Goal: Transaction & Acquisition: Purchase product/service

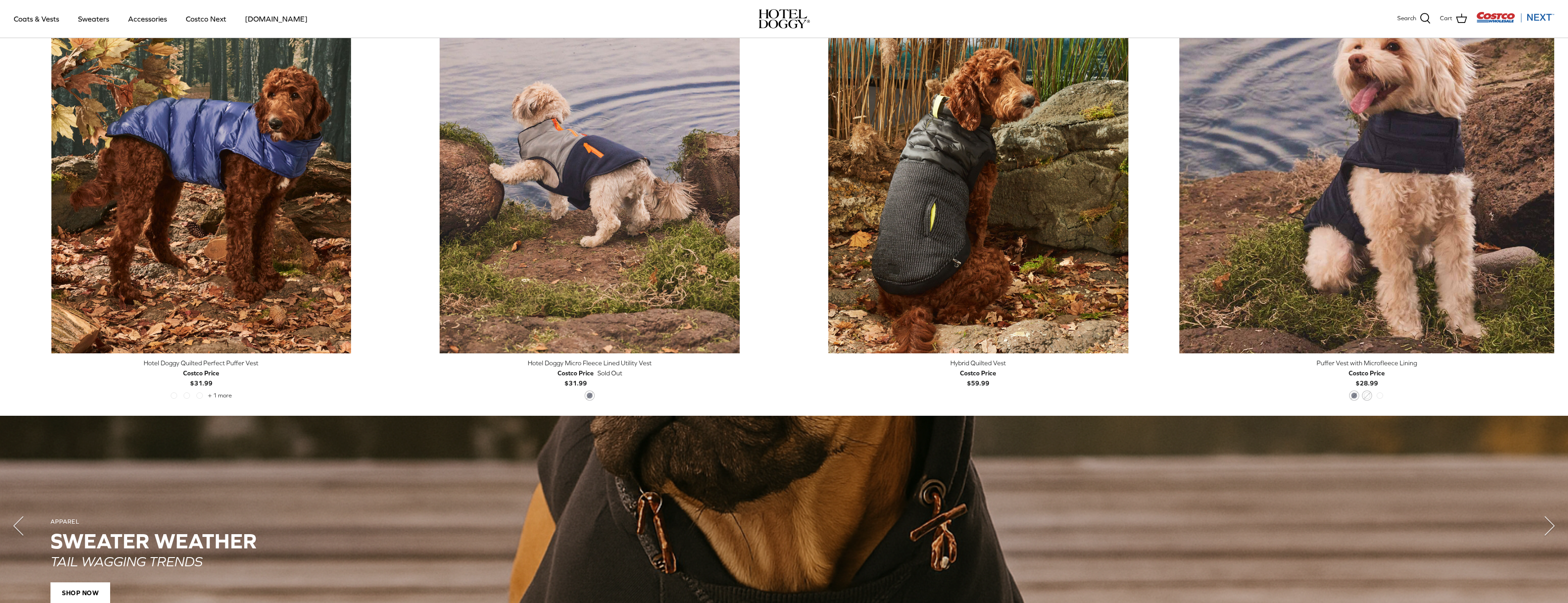
scroll to position [430, 0]
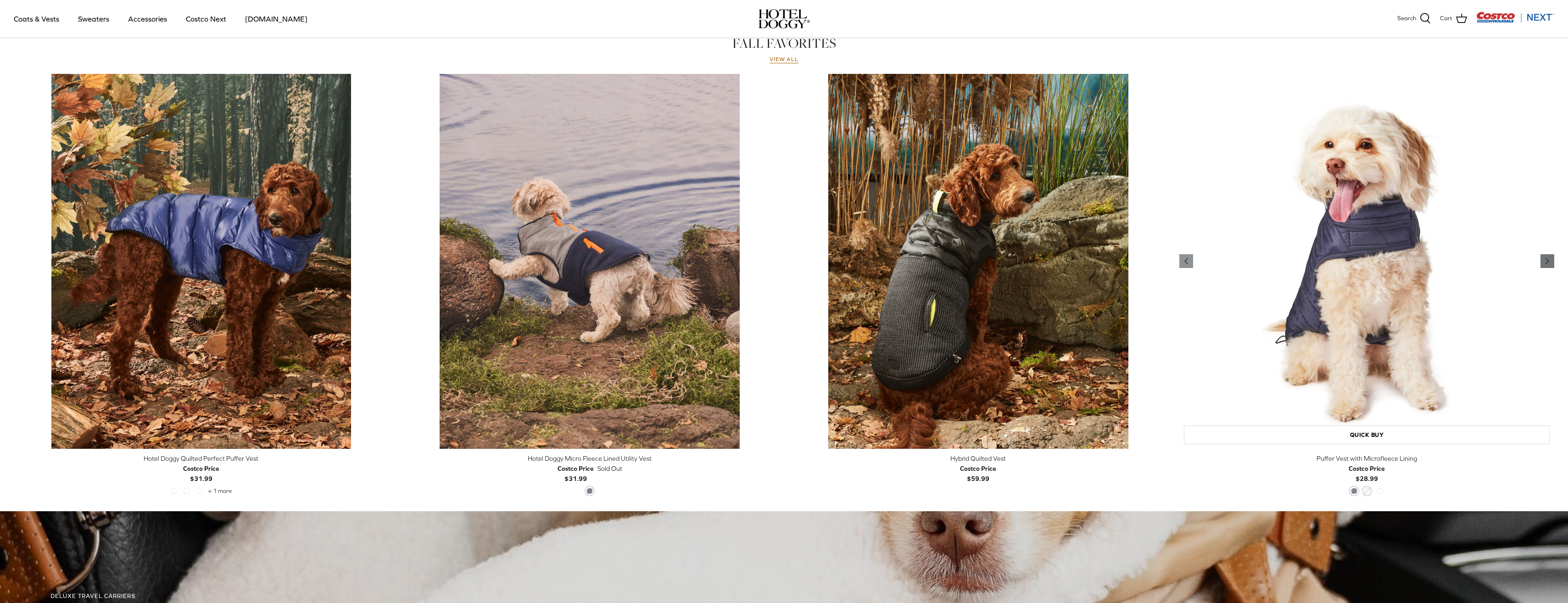
click at [1544, 261] on icon "Right" at bounding box center [1547, 261] width 11 height 11
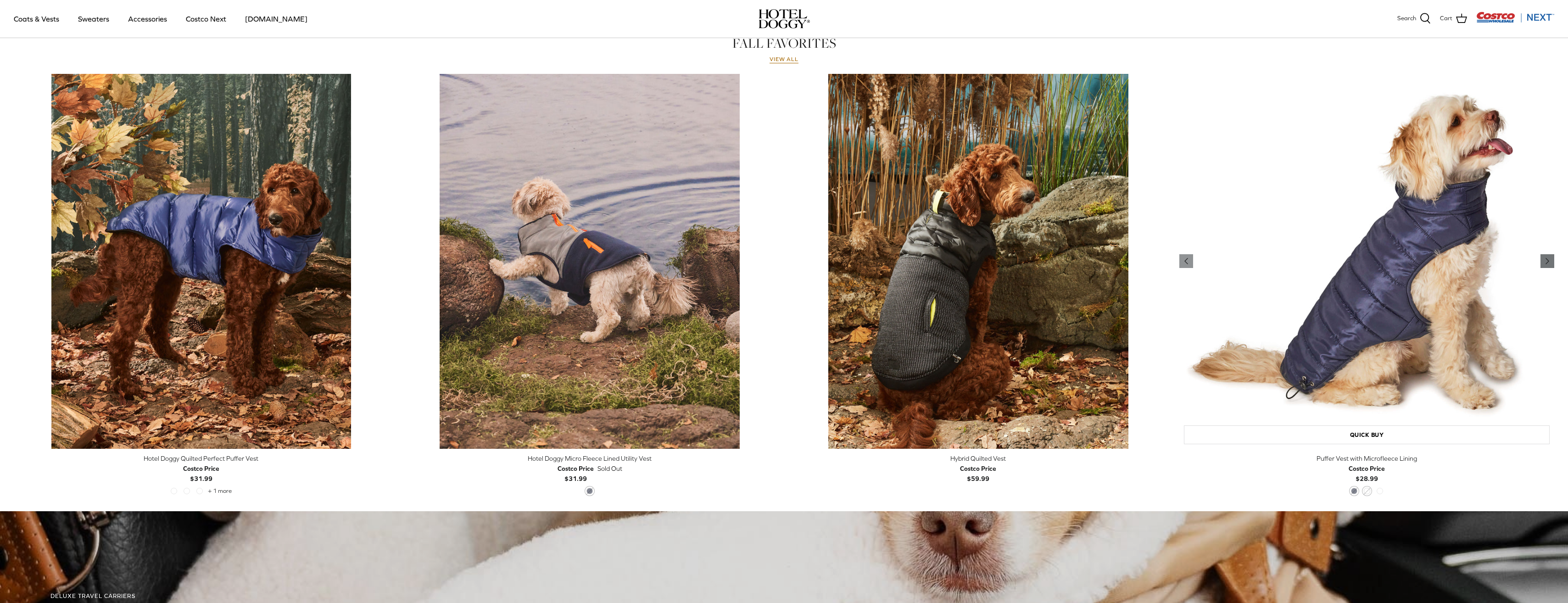
click at [1544, 261] on icon "Right" at bounding box center [1547, 261] width 11 height 11
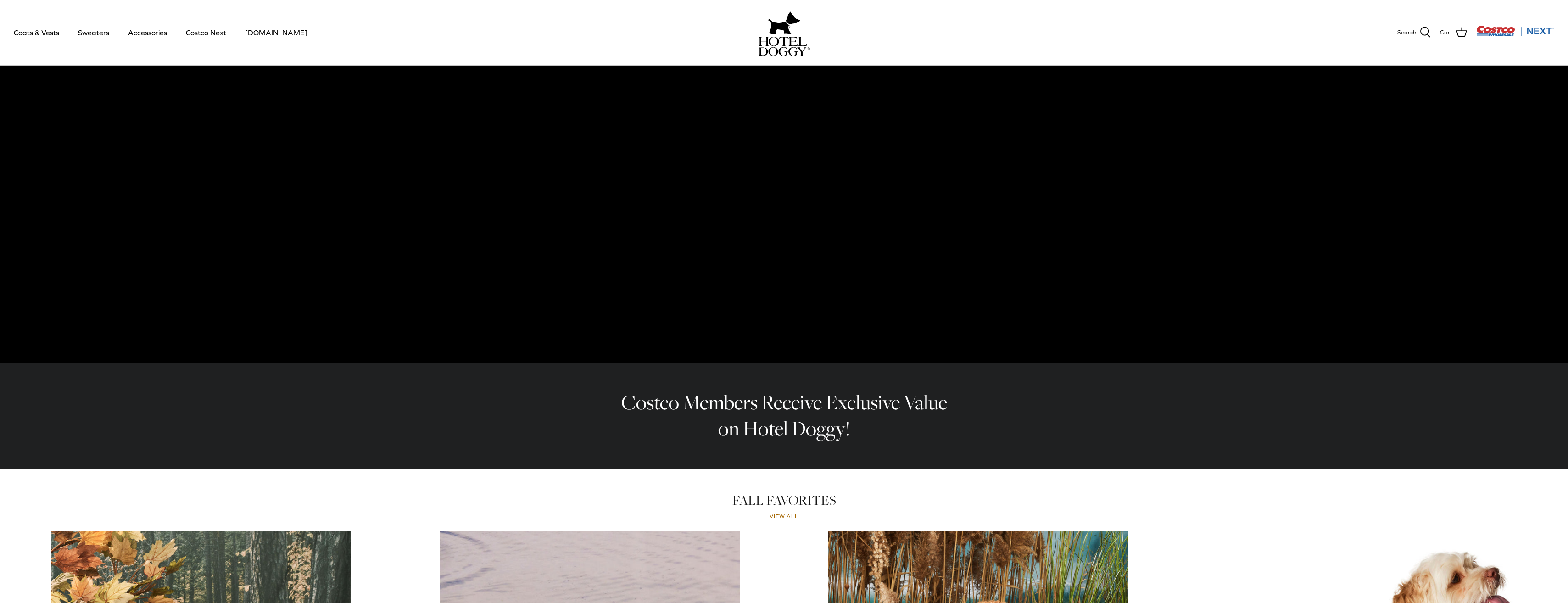
scroll to position [25, 0]
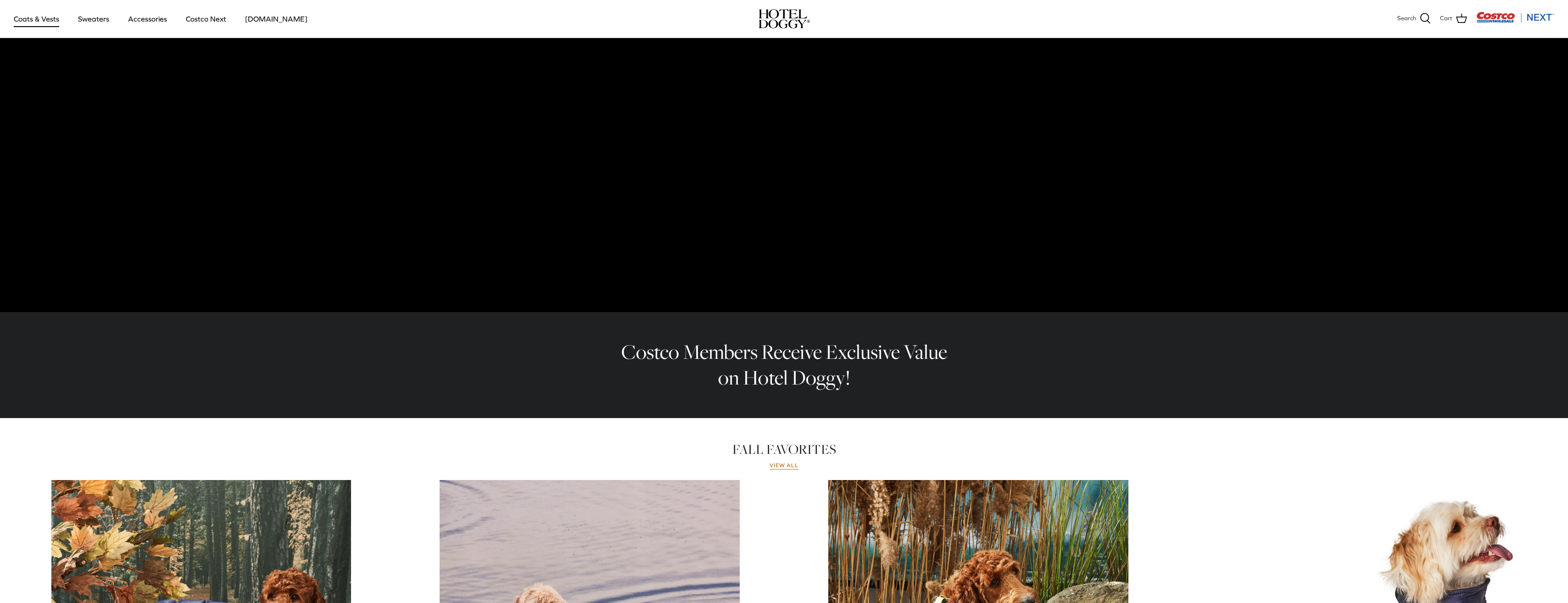
click at [32, 21] on link "Coats & Vests" at bounding box center [37, 18] width 62 height 31
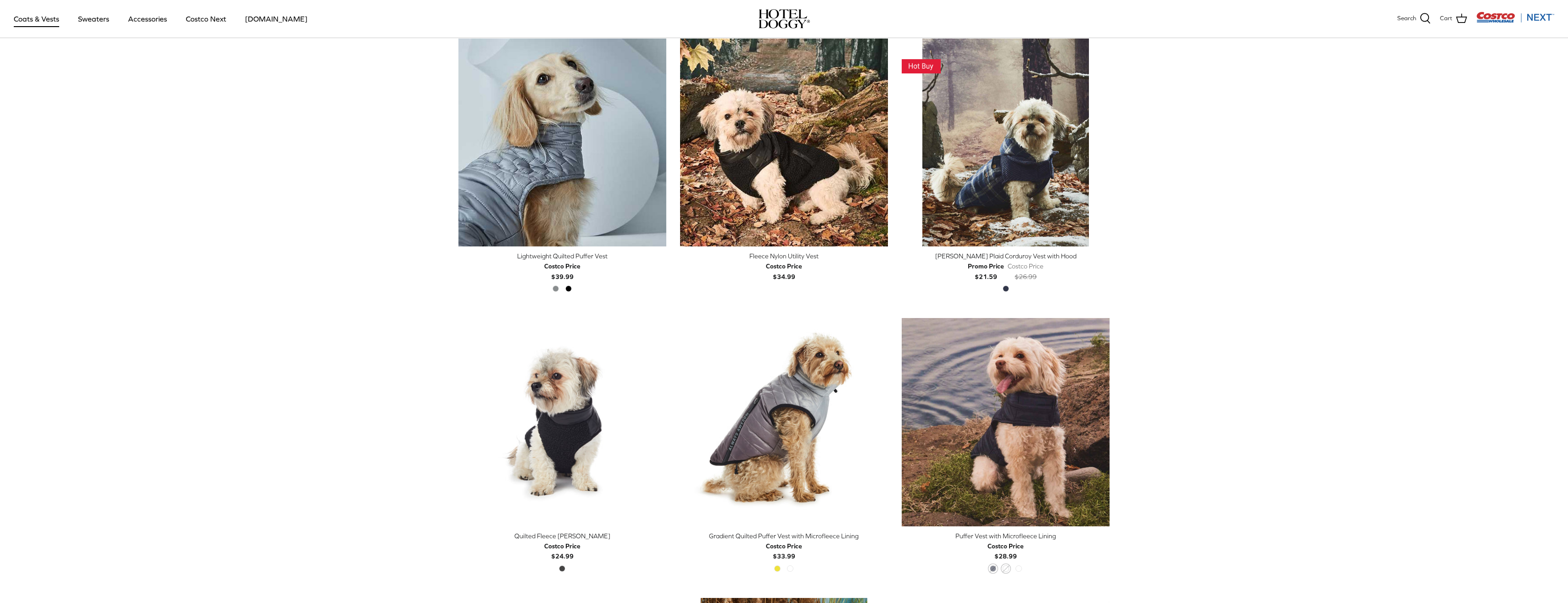
scroll to position [1009, 0]
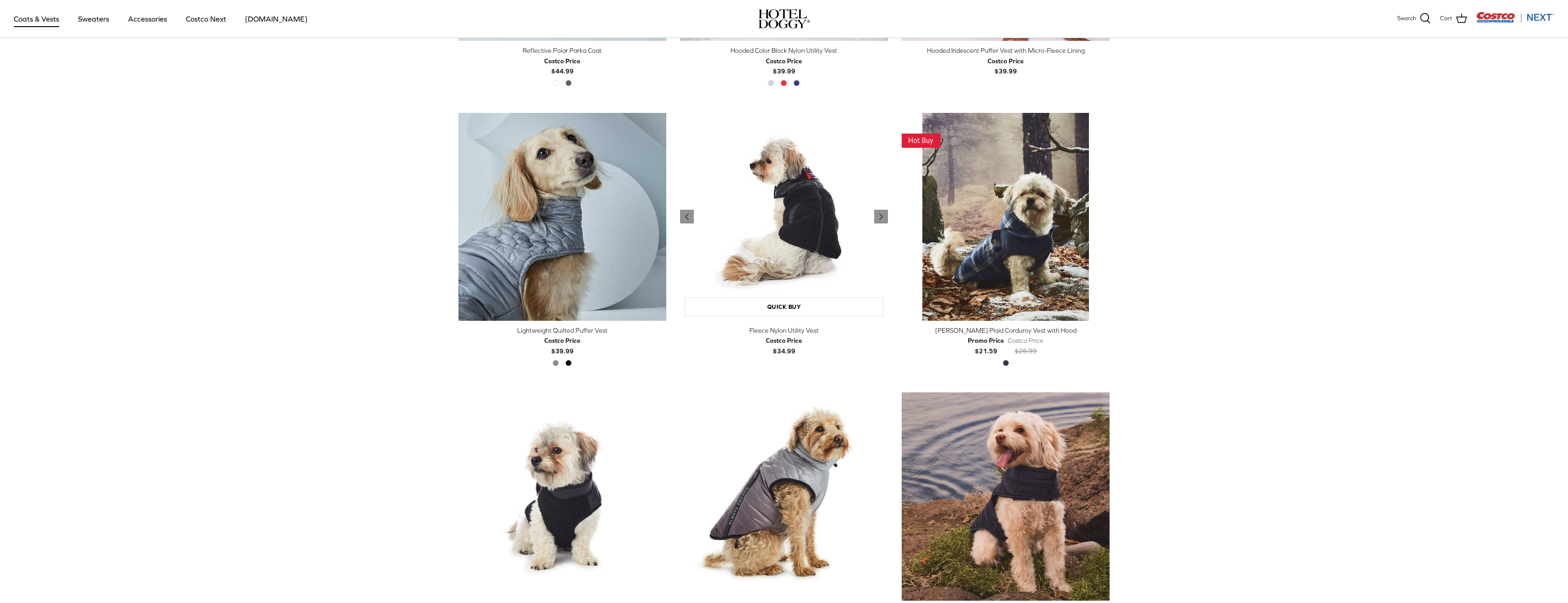
click at [803, 232] on img "Fleece Nylon Utility Vest" at bounding box center [784, 217] width 208 height 208
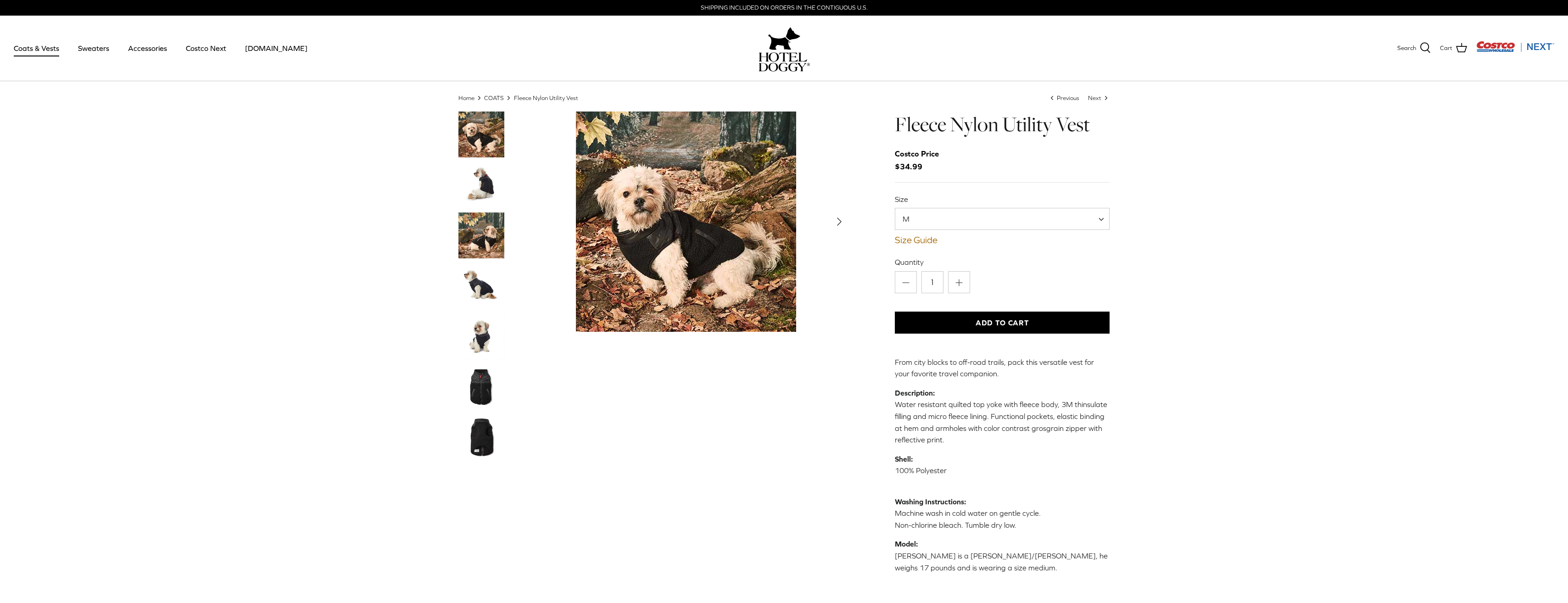
click at [951, 221] on span "M" at bounding box center [1002, 219] width 215 height 22
select select "S"
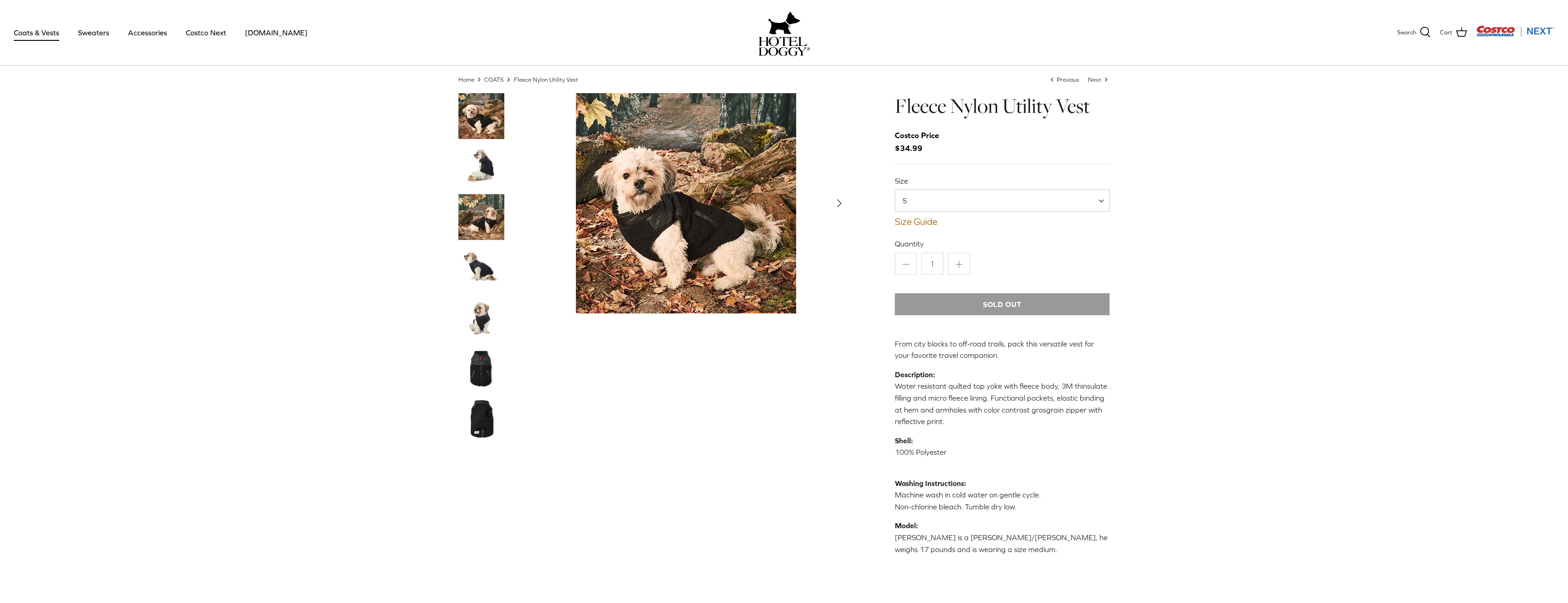
scroll to position [1, 0]
